Goal: Information Seeking & Learning: Check status

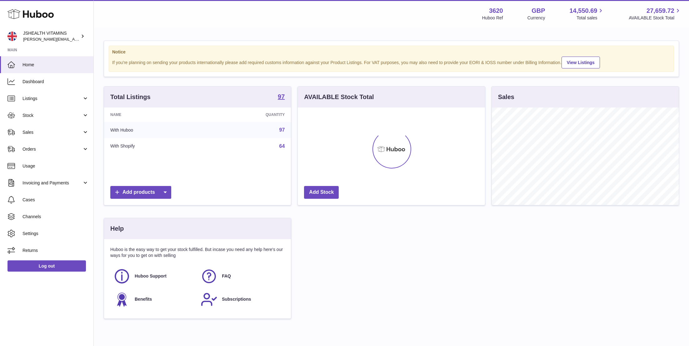
scroll to position [97, 187]
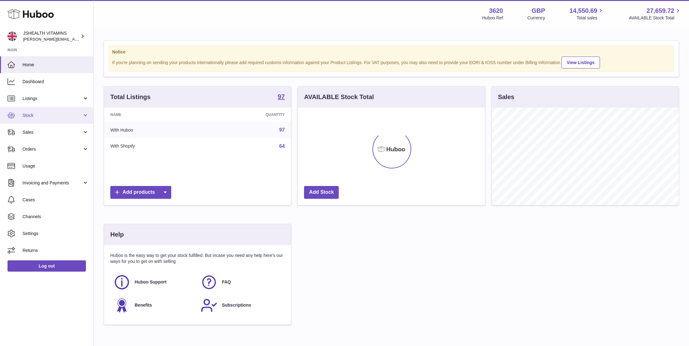
click at [54, 117] on span "Stock" at bounding box center [52, 115] width 60 height 6
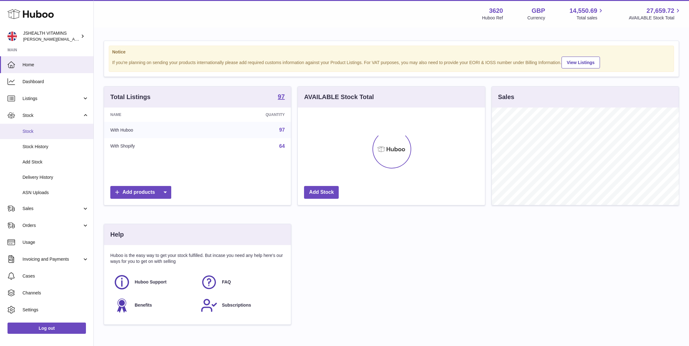
click at [53, 136] on link "Stock" at bounding box center [46, 131] width 93 height 15
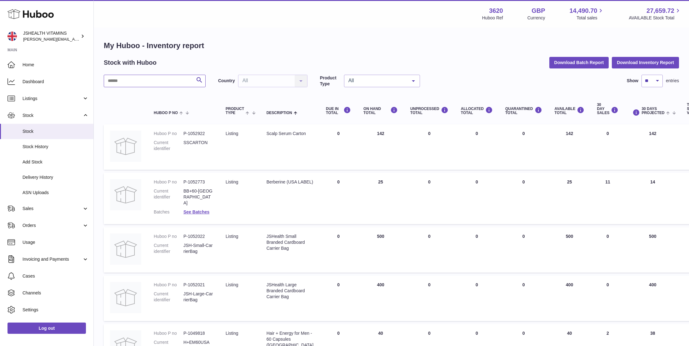
click at [153, 81] on input "text" at bounding box center [155, 81] width 102 height 12
type input "***"
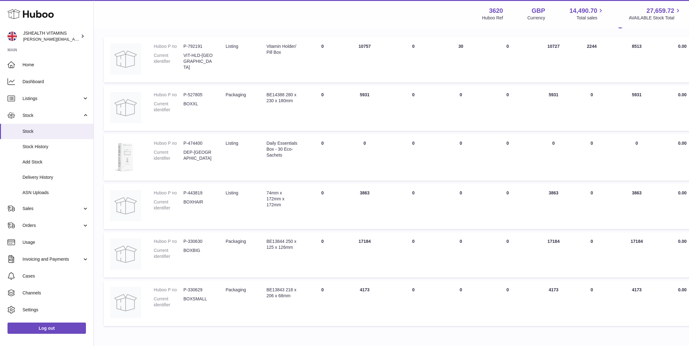
scroll to position [118, 0]
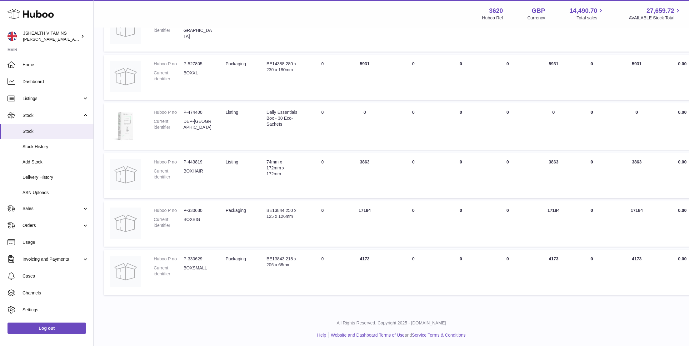
drag, startPoint x: 362, startPoint y: 256, endPoint x: 369, endPoint y: 256, distance: 7.5
click at [369, 256] on td "ON HAND Total 4173" at bounding box center [364, 272] width 47 height 45
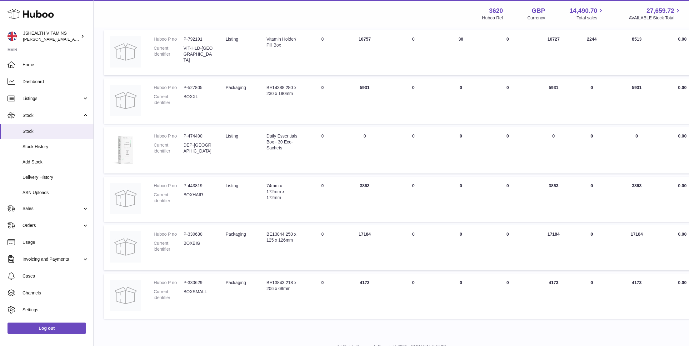
scroll to position [94, 0]
drag, startPoint x: 361, startPoint y: 234, endPoint x: 365, endPoint y: 234, distance: 3.7
click at [365, 234] on td "ON HAND Total 17184" at bounding box center [364, 248] width 47 height 45
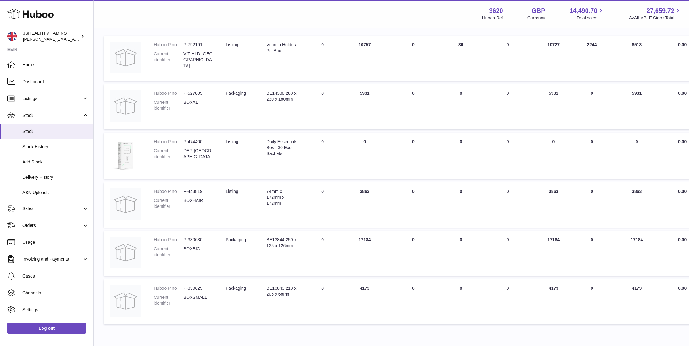
scroll to position [89, 0]
click at [46, 325] on link "Log out" at bounding box center [46, 327] width 78 height 11
